Goal: Task Accomplishment & Management: Use online tool/utility

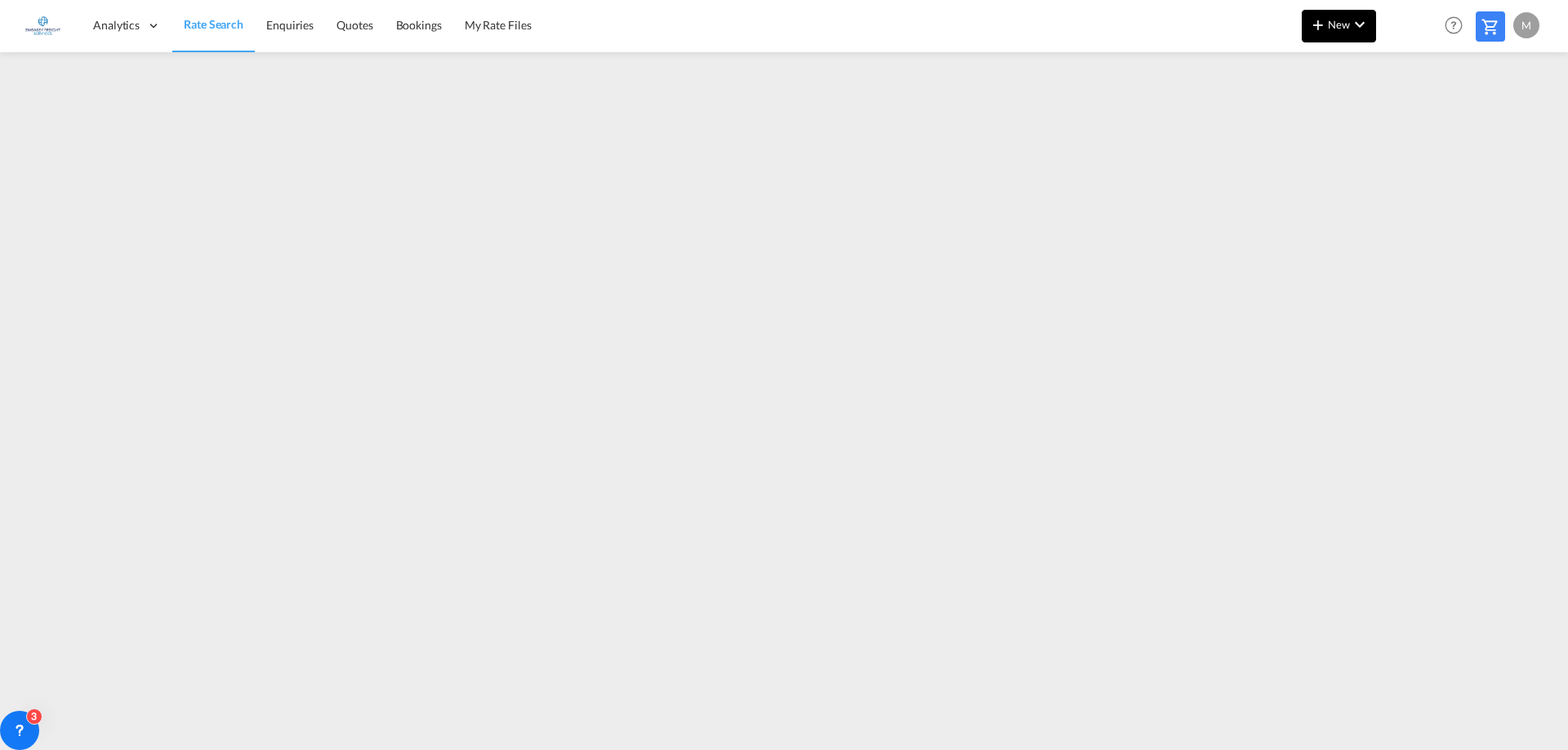
click at [1336, 24] on span "New" at bounding box center [1339, 24] width 61 height 13
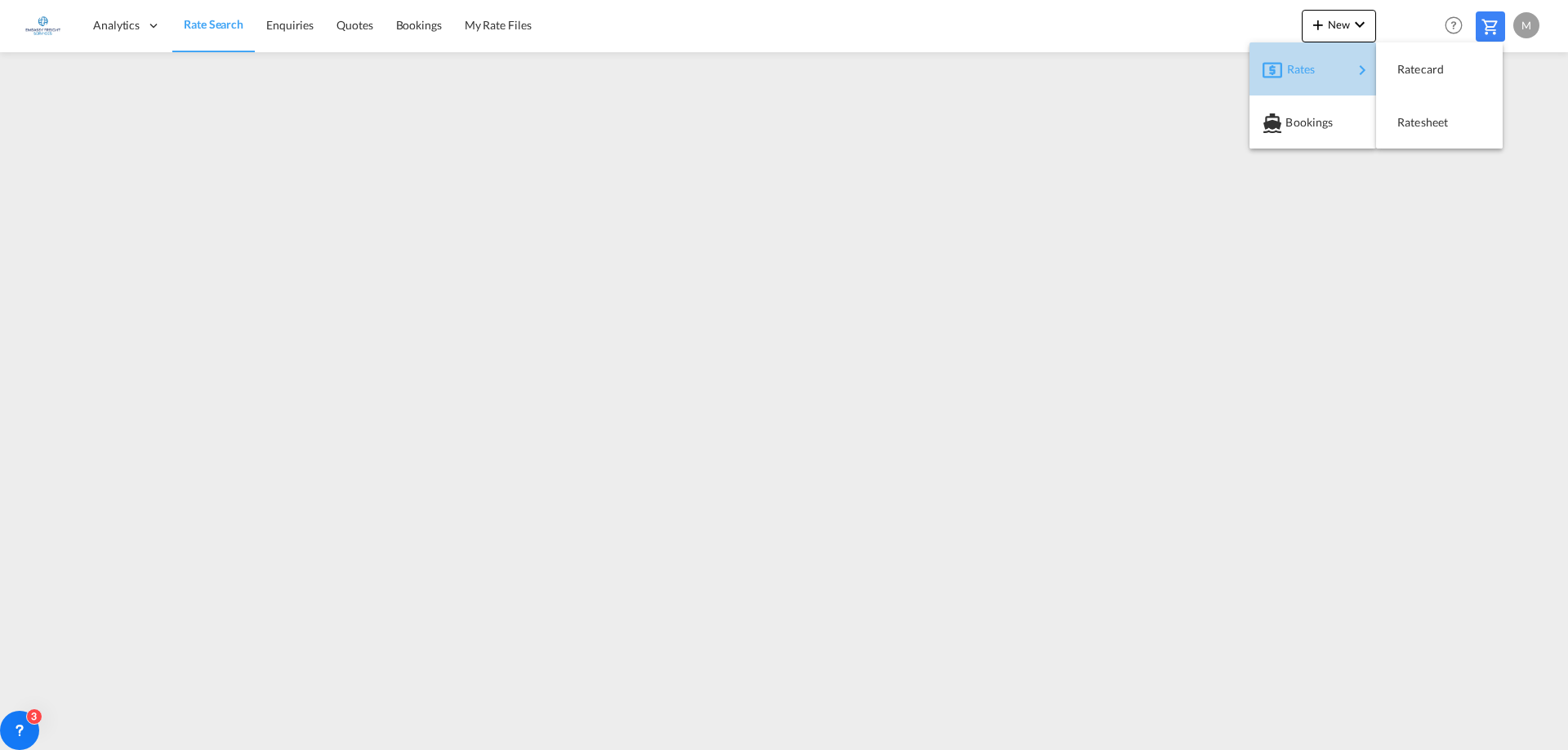
click at [1307, 67] on span "Rates" at bounding box center [1297, 69] width 20 height 33
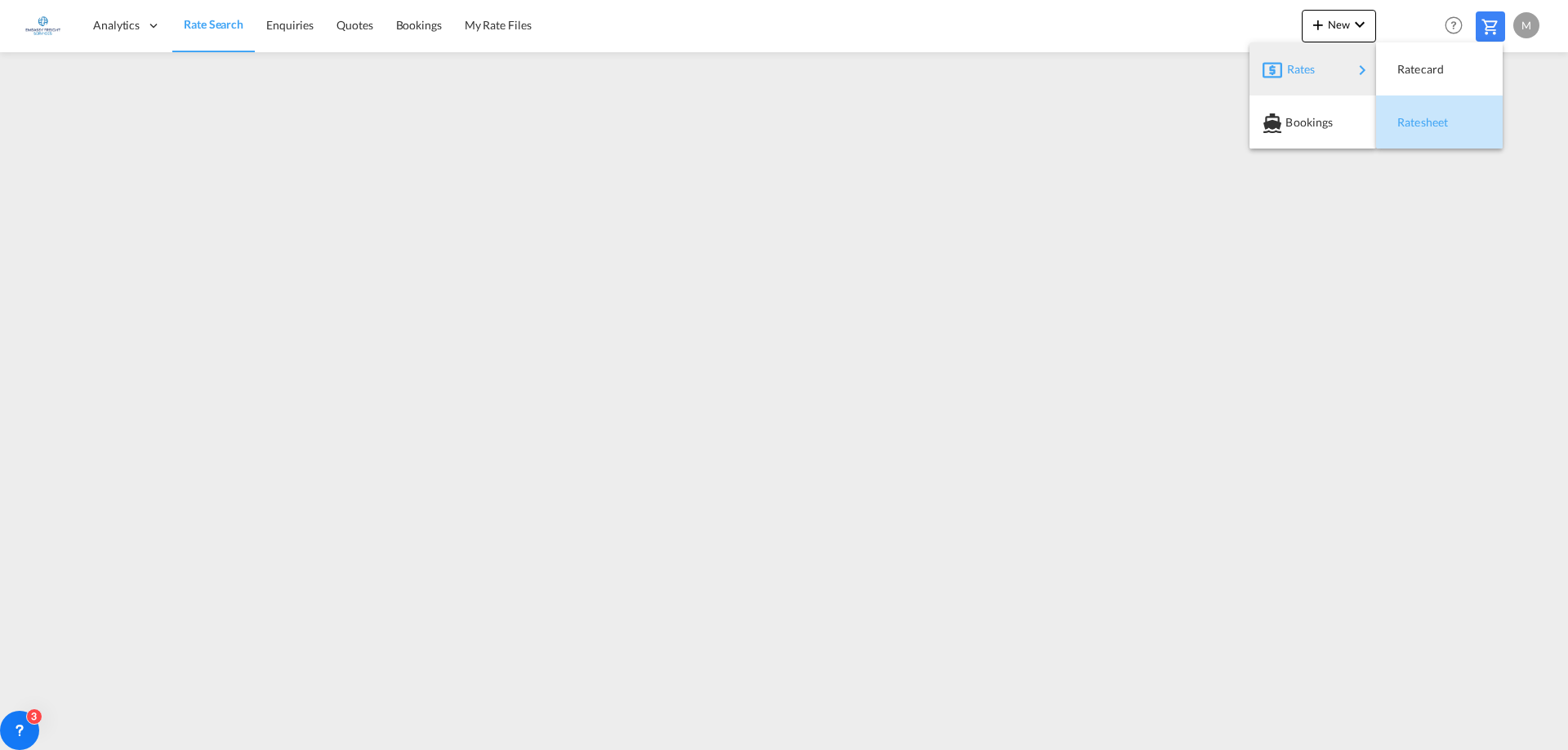
click at [1413, 130] on span "Ratesheet" at bounding box center [1406, 122] width 18 height 33
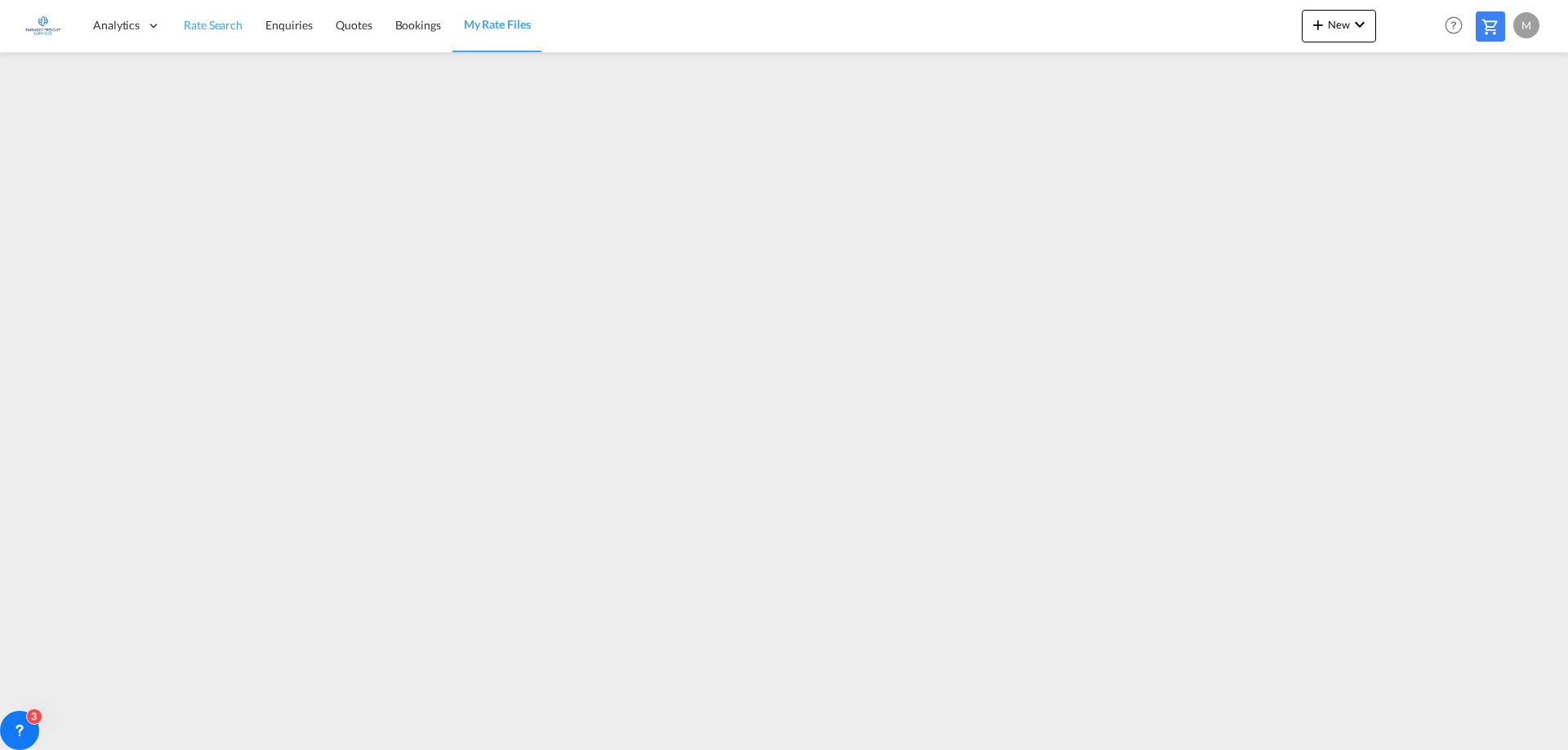
drag, startPoint x: 213, startPoint y: 23, endPoint x: 219, endPoint y: 31, distance: 10.0
click at [213, 23] on span "Rate Search" at bounding box center [212, 25] width 58 height 14
